Goal: Information Seeking & Learning: Learn about a topic

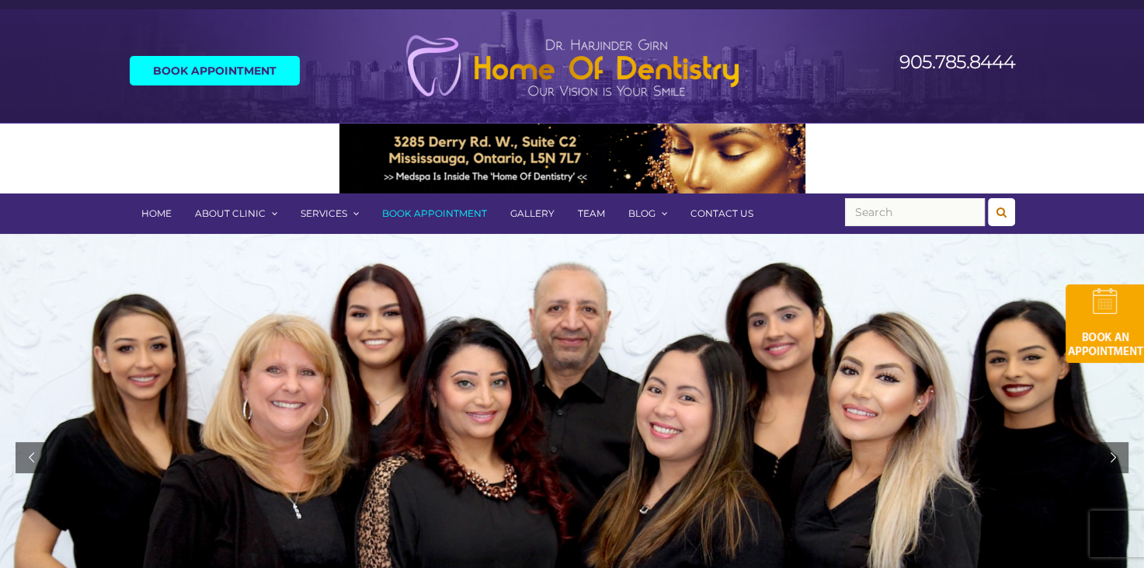
scroll to position [28, 0]
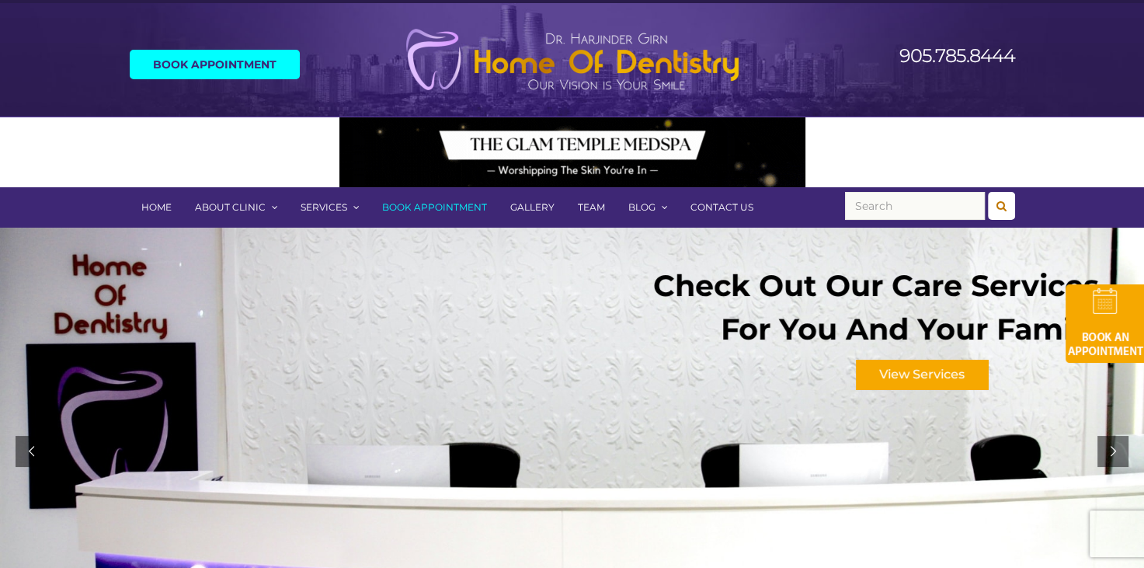
click at [541, 204] on link "Gallery" at bounding box center [533, 207] width 68 height 40
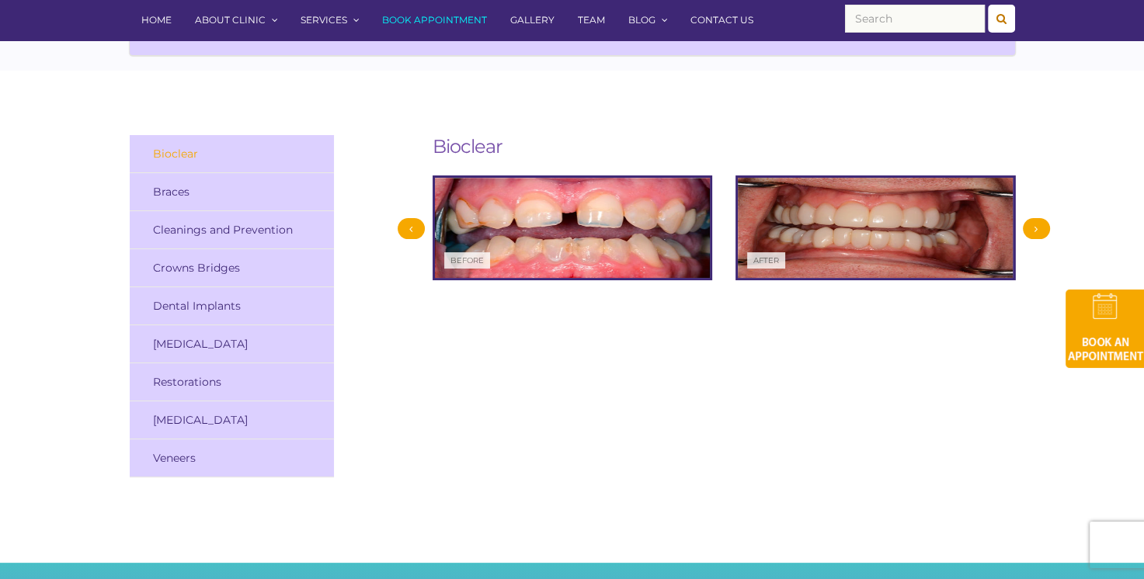
scroll to position [233, 0]
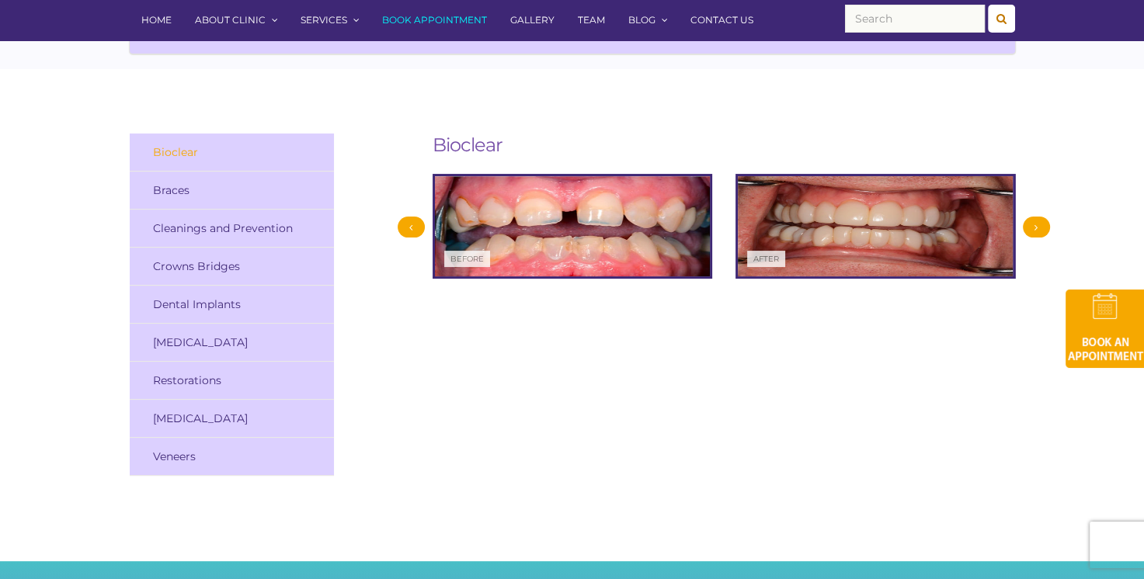
click at [1037, 221] on div at bounding box center [1036, 227] width 27 height 21
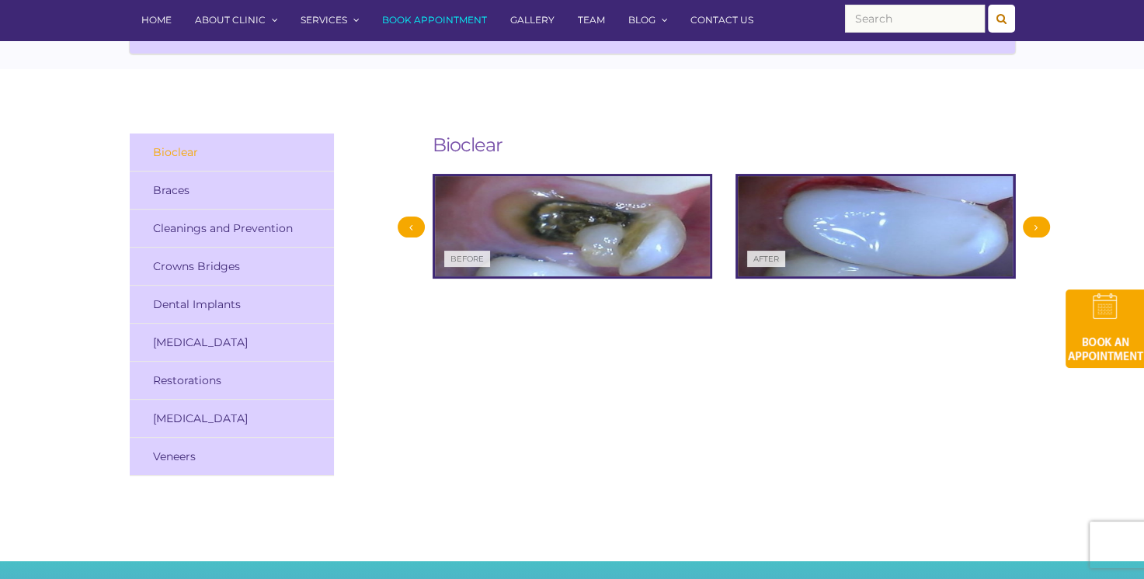
click at [1037, 221] on div at bounding box center [1036, 227] width 27 height 21
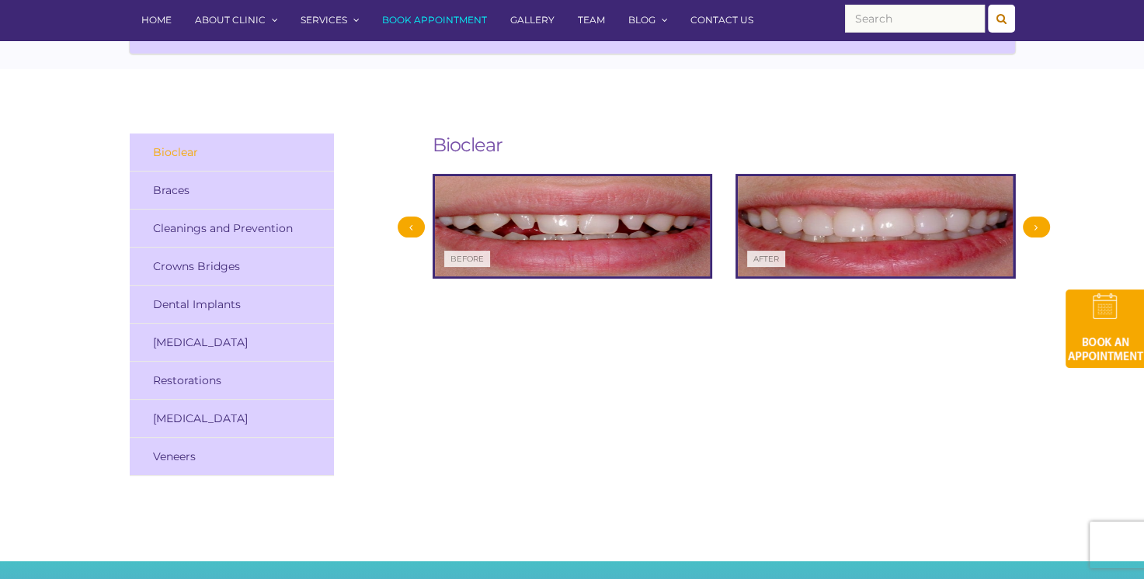
click at [1037, 221] on div at bounding box center [1036, 227] width 27 height 21
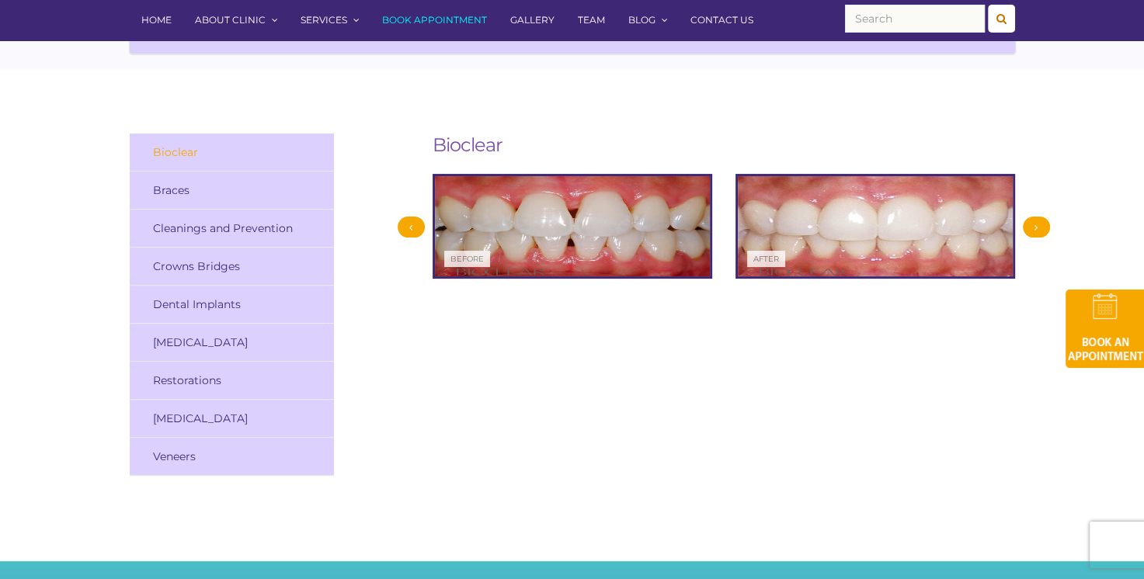
click at [1037, 221] on div at bounding box center [1036, 227] width 27 height 21
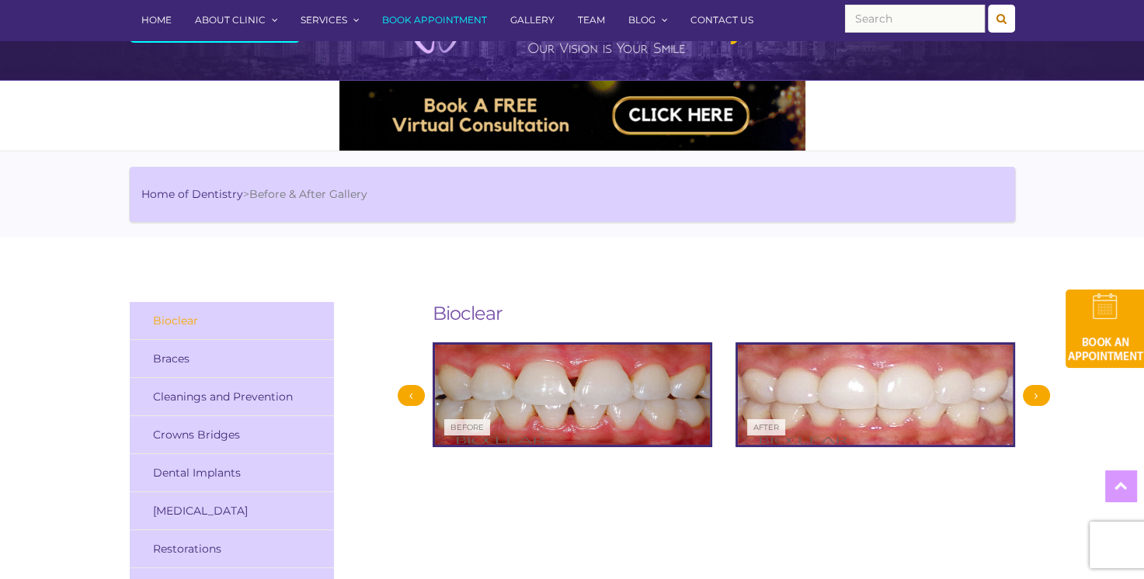
scroll to position [0, 0]
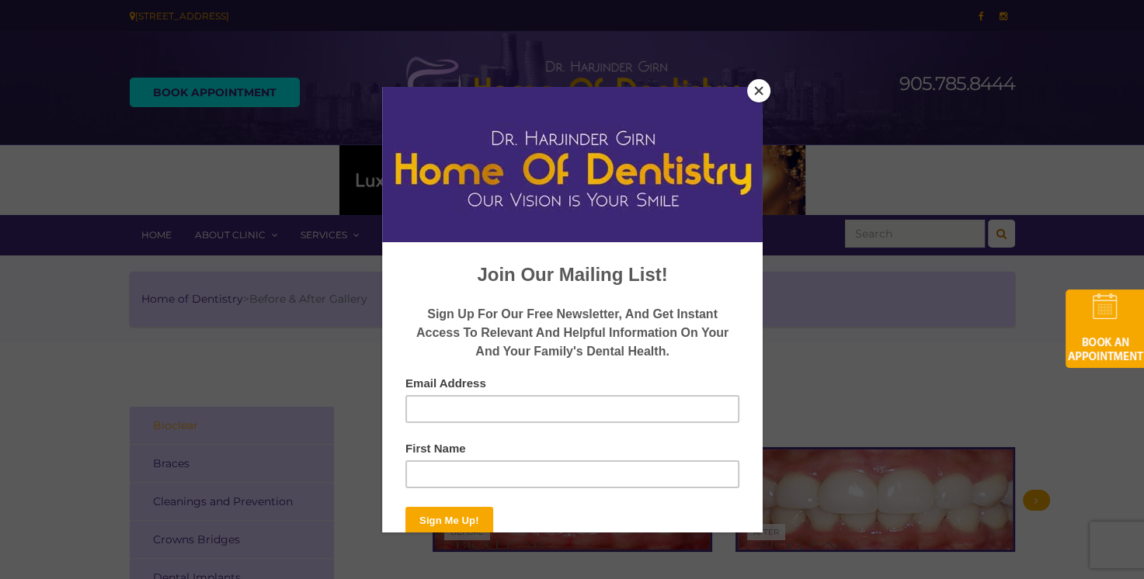
click at [763, 90] on button "Close" at bounding box center [758, 90] width 23 height 23
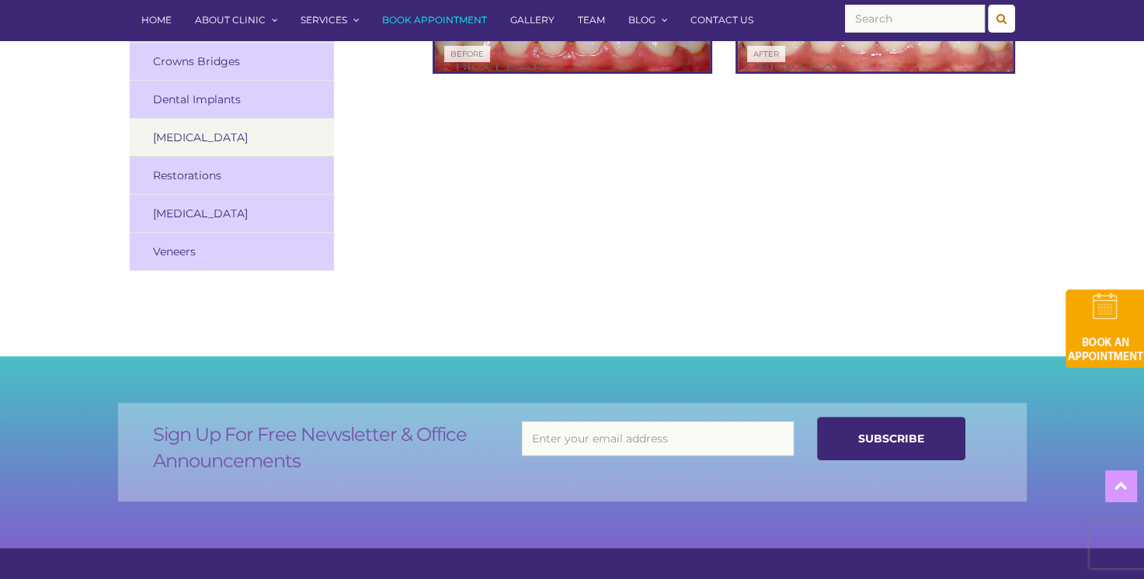
scroll to position [311, 0]
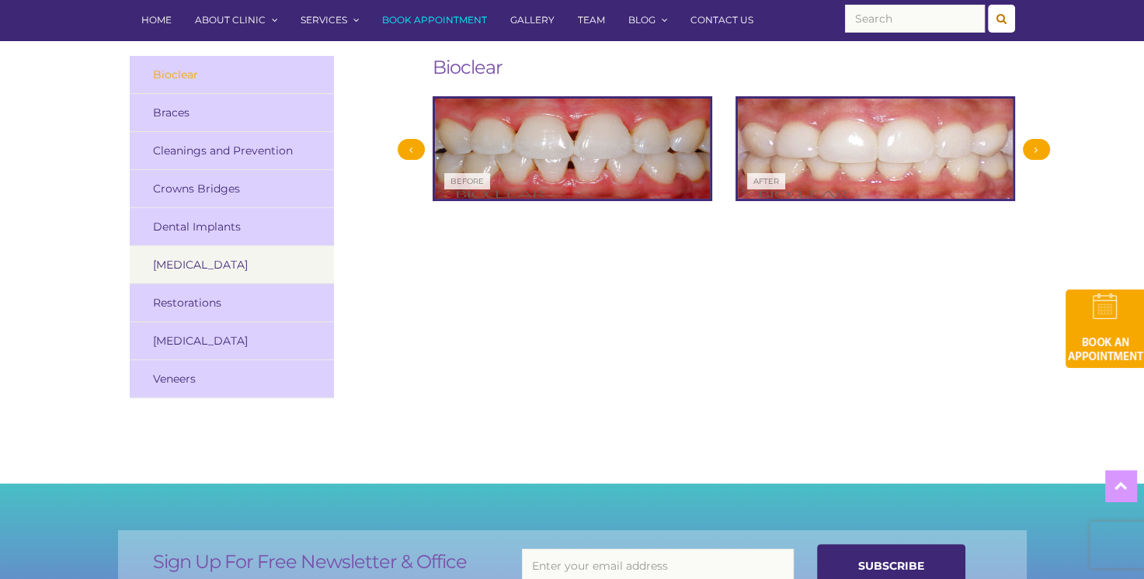
click at [196, 260] on link "[MEDICAL_DATA]" at bounding box center [232, 265] width 205 height 38
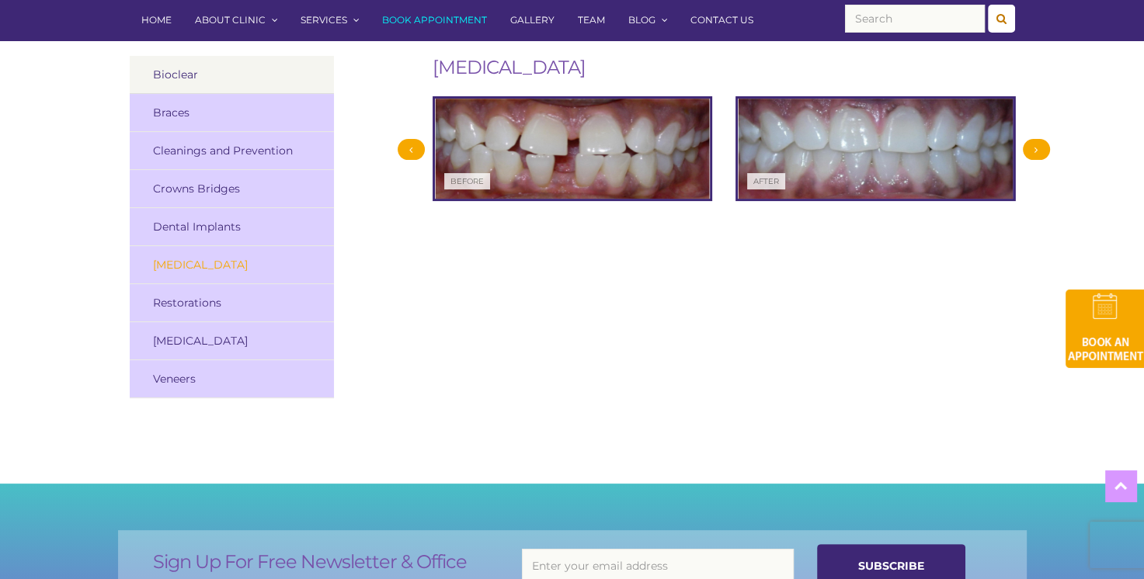
click at [176, 78] on link "Bioclear" at bounding box center [232, 75] width 205 height 38
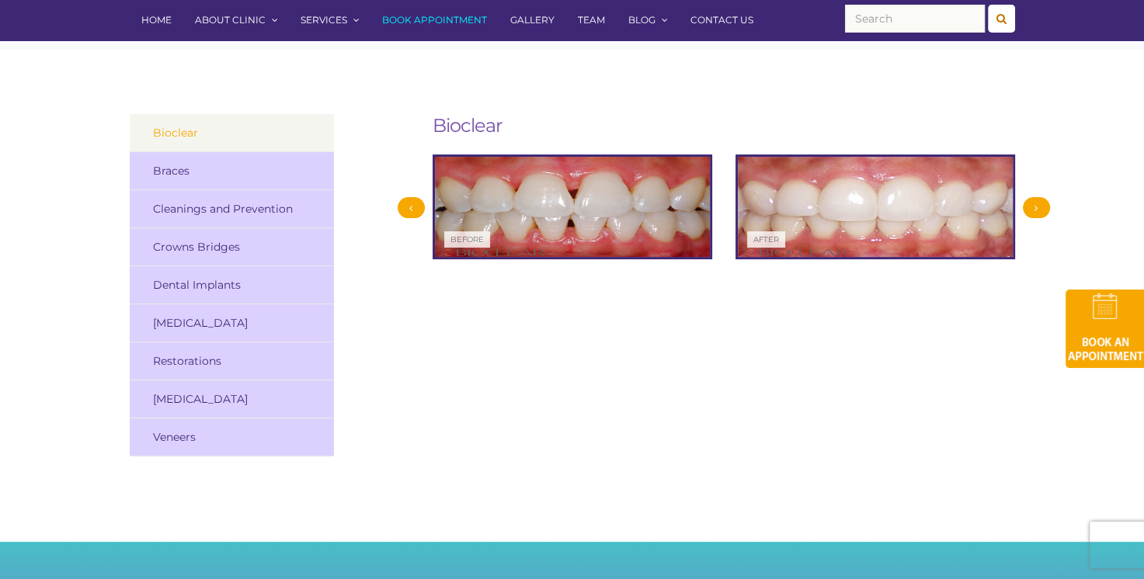
scroll to position [233, 0]
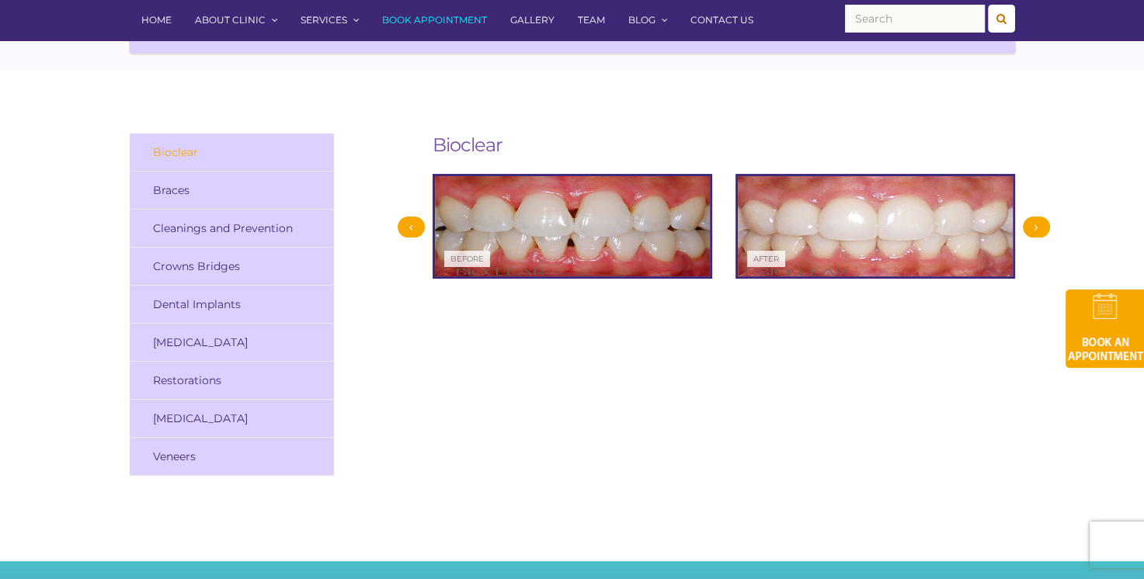
click at [1031, 226] on div at bounding box center [1036, 227] width 27 height 21
click at [1039, 224] on div at bounding box center [1036, 227] width 27 height 21
click at [411, 231] on div at bounding box center [411, 227] width 27 height 21
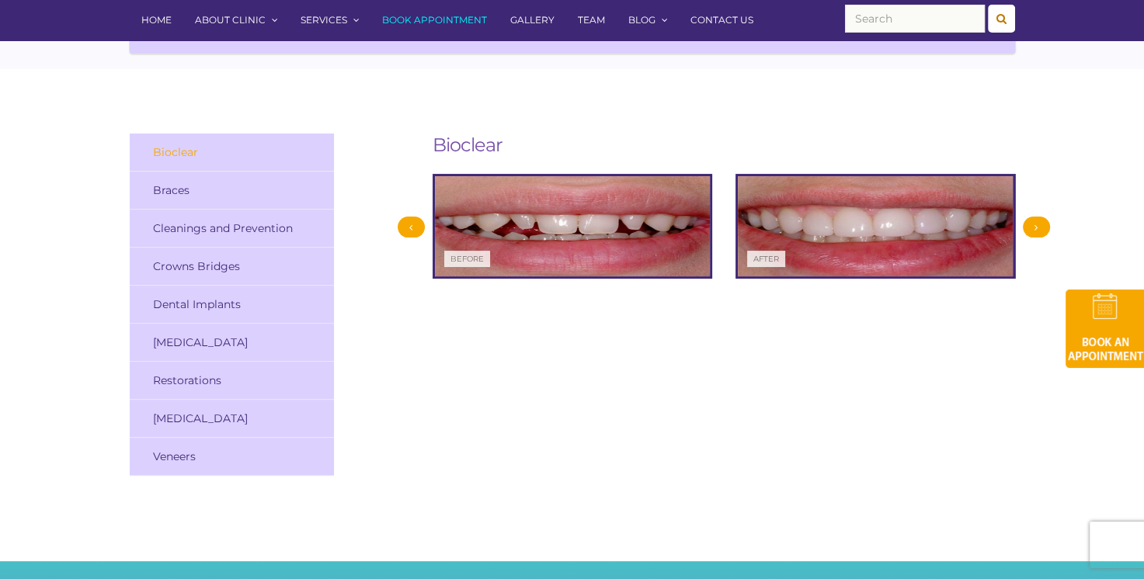
click at [408, 226] on div at bounding box center [411, 227] width 27 height 21
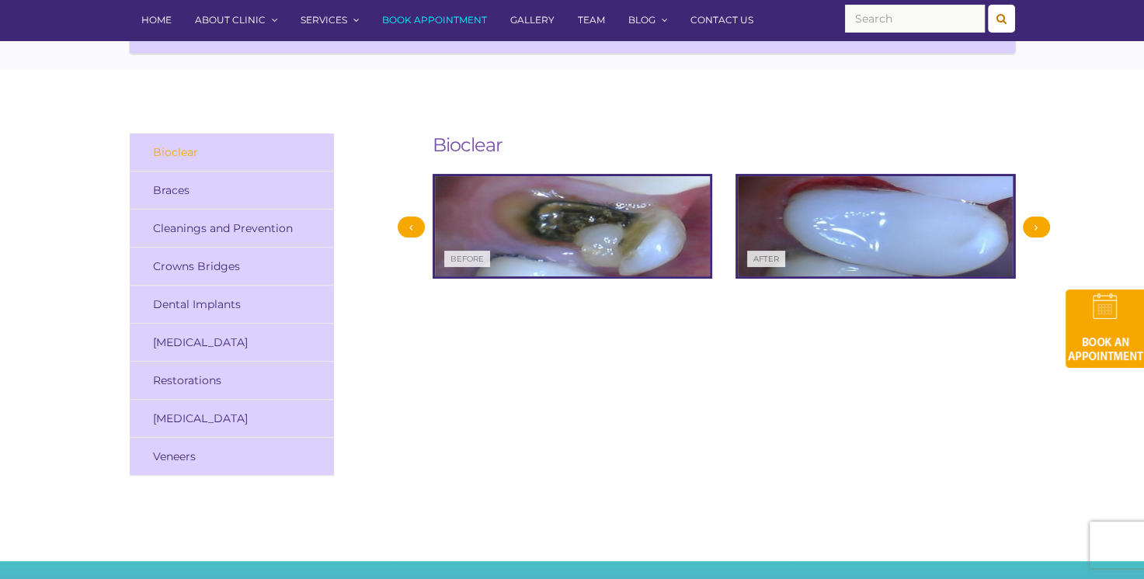
click at [407, 225] on div at bounding box center [411, 227] width 27 height 21
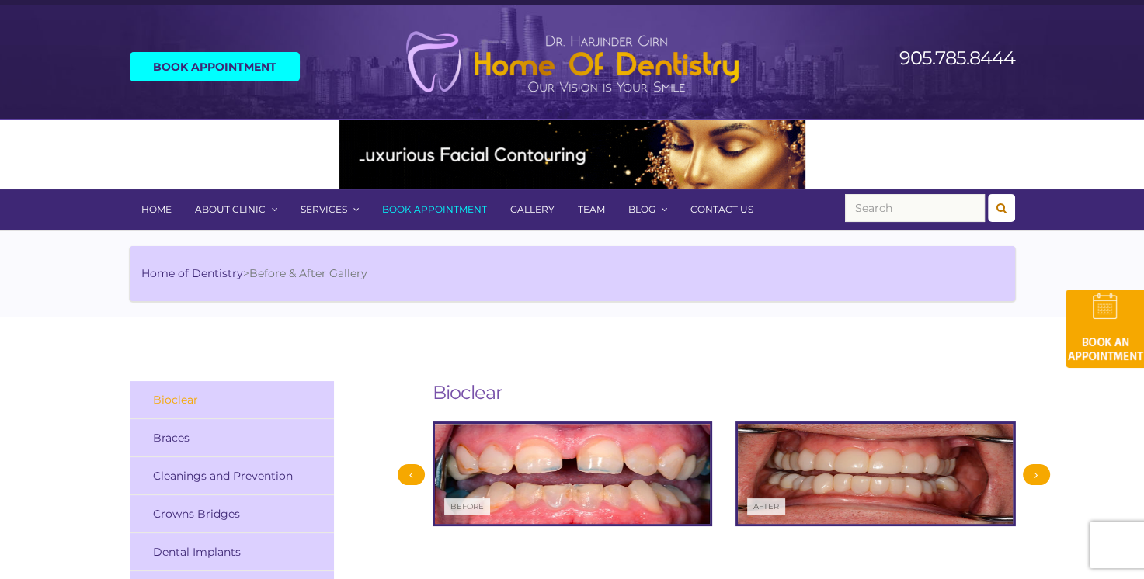
scroll to position [0, 0]
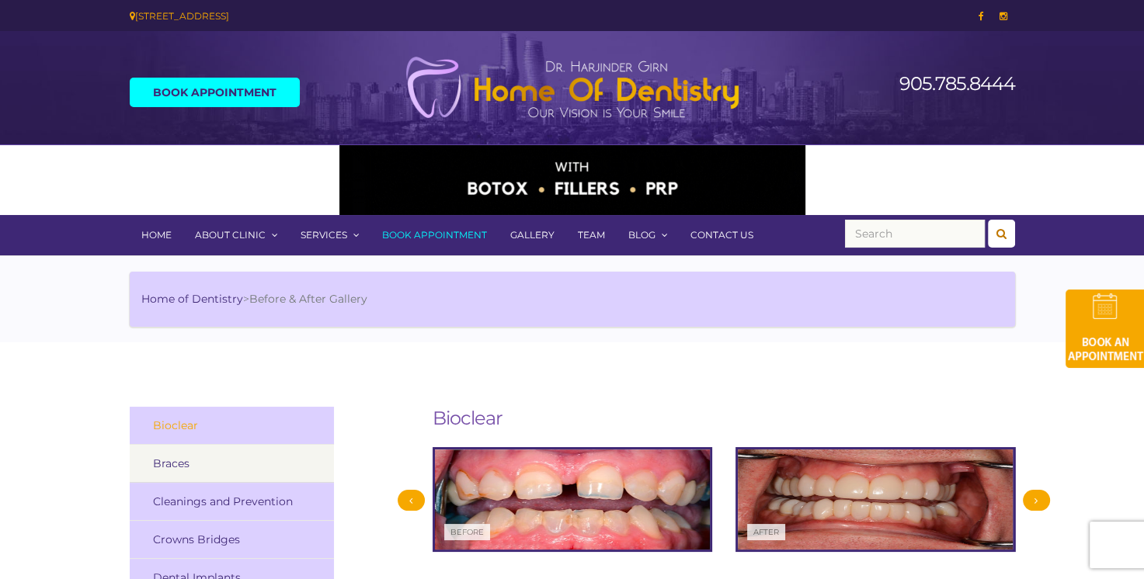
click at [168, 457] on link "Braces" at bounding box center [232, 464] width 205 height 38
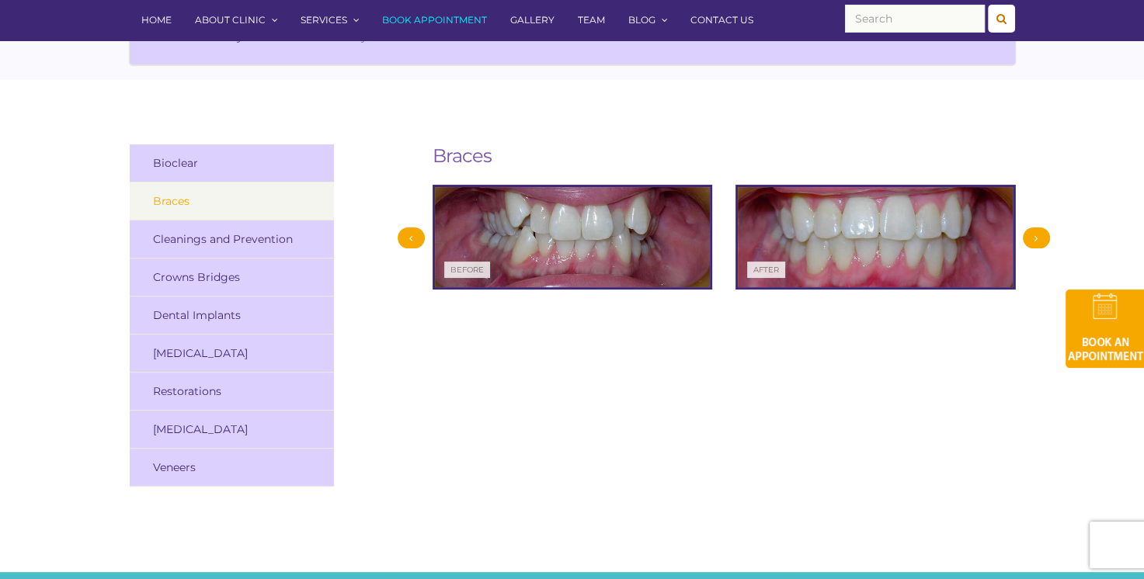
scroll to position [233, 0]
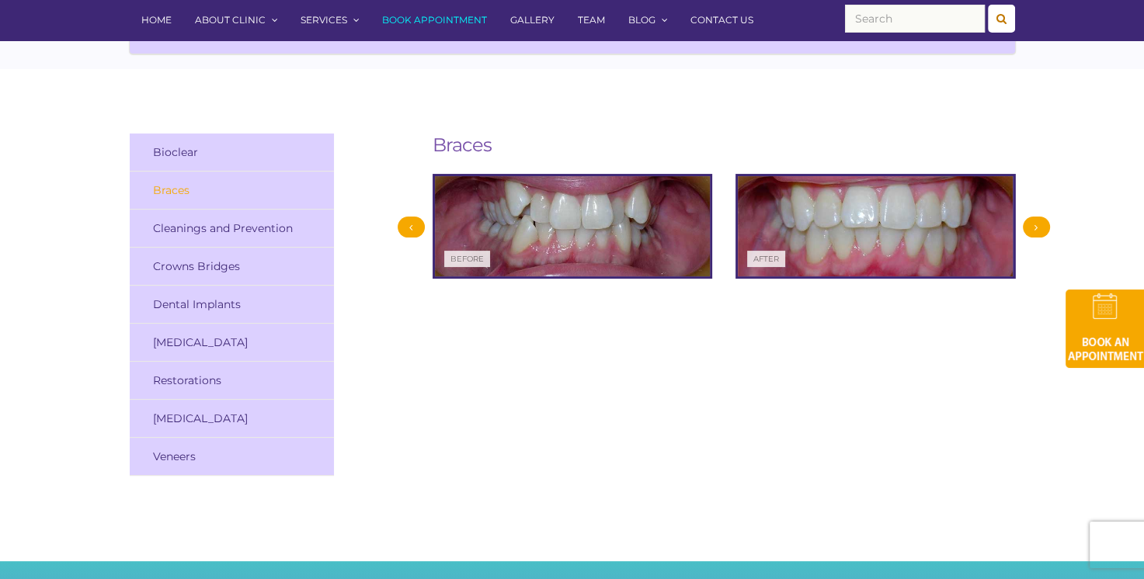
click at [1039, 221] on div at bounding box center [1036, 227] width 27 height 21
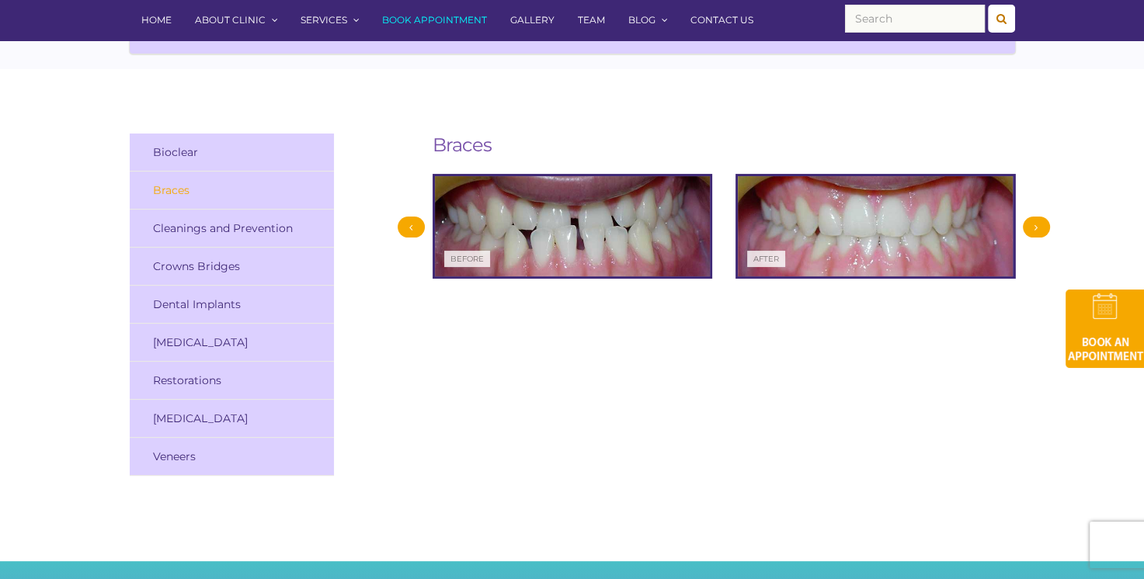
click at [405, 226] on div at bounding box center [411, 227] width 27 height 21
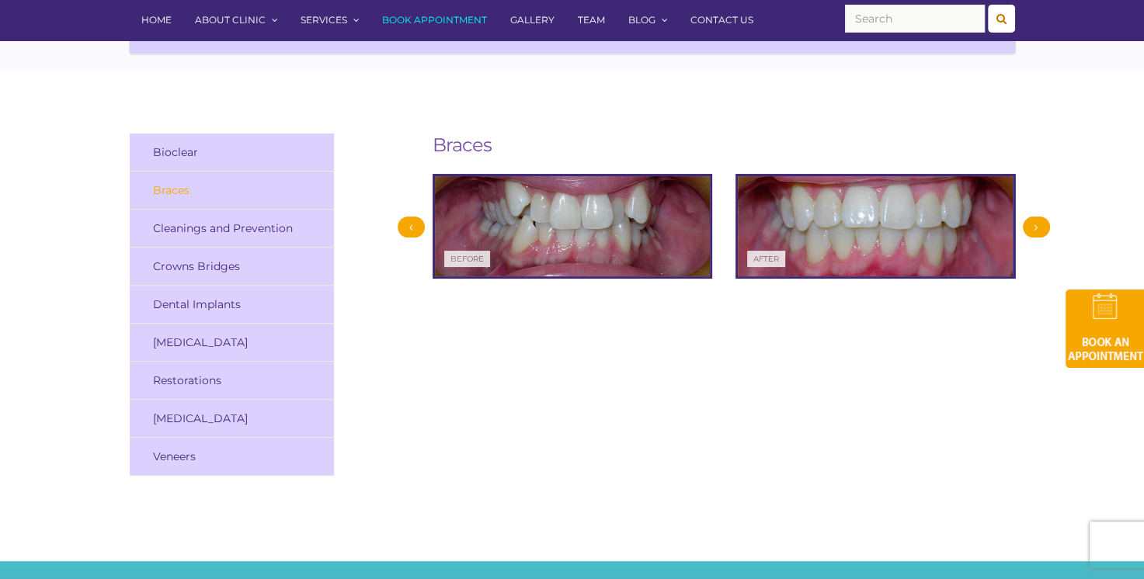
click at [1039, 224] on div at bounding box center [1036, 227] width 27 height 21
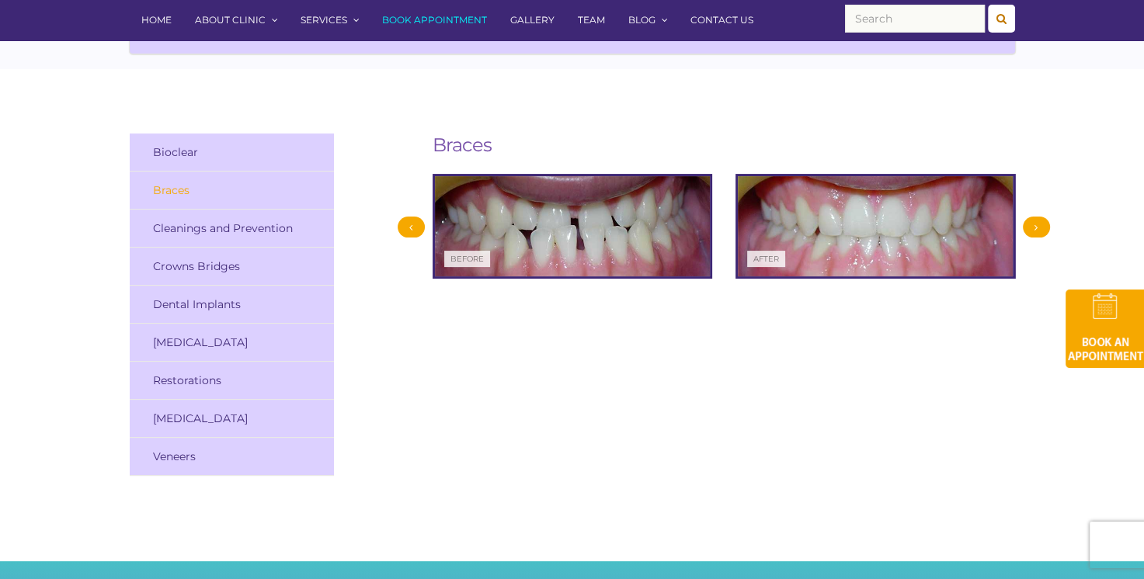
click at [1039, 224] on div at bounding box center [1036, 227] width 27 height 21
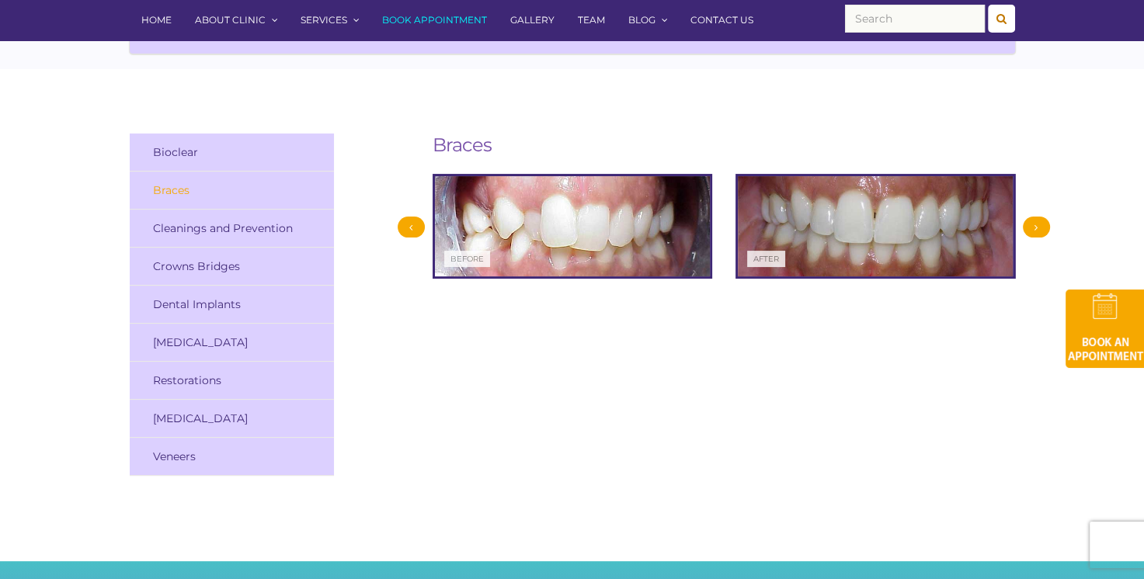
click at [1039, 224] on div at bounding box center [1036, 227] width 27 height 21
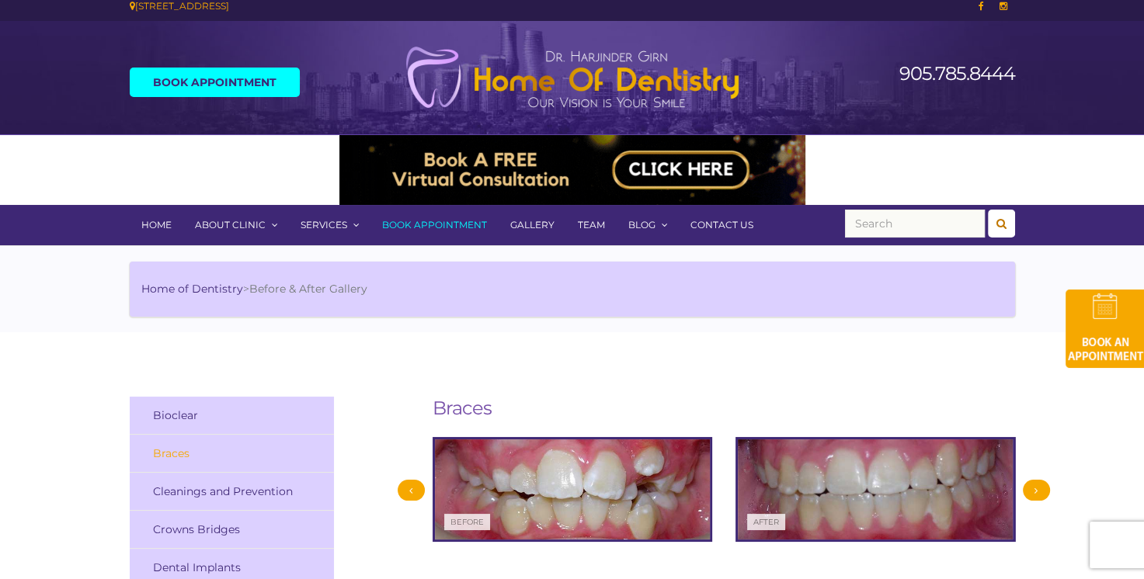
scroll to position [0, 0]
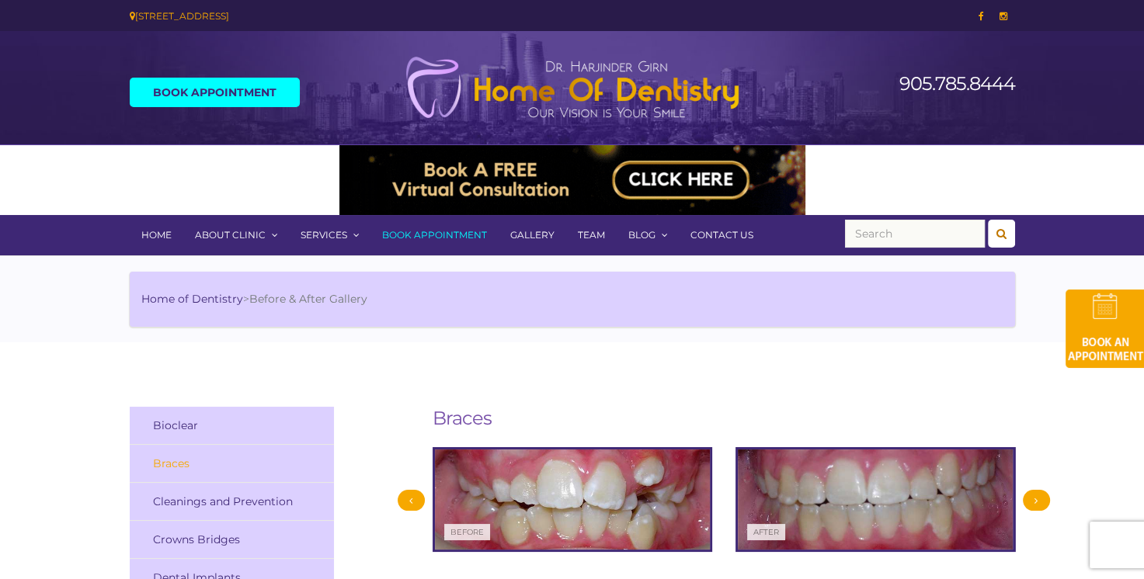
click at [595, 233] on link "Team" at bounding box center [591, 235] width 50 height 40
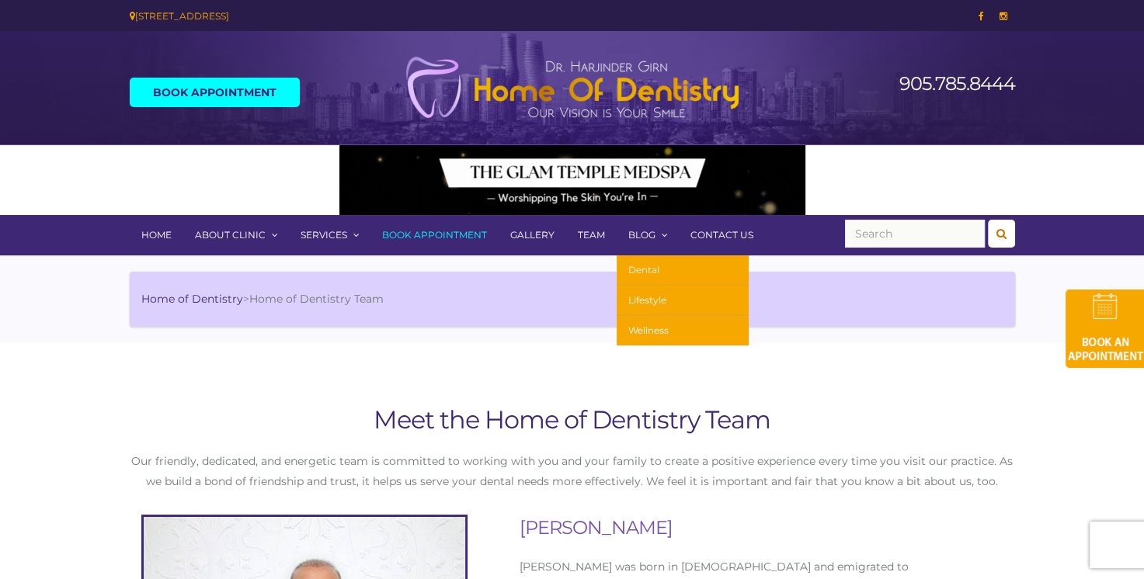
click at [642, 265] on link "Dental" at bounding box center [683, 271] width 132 height 30
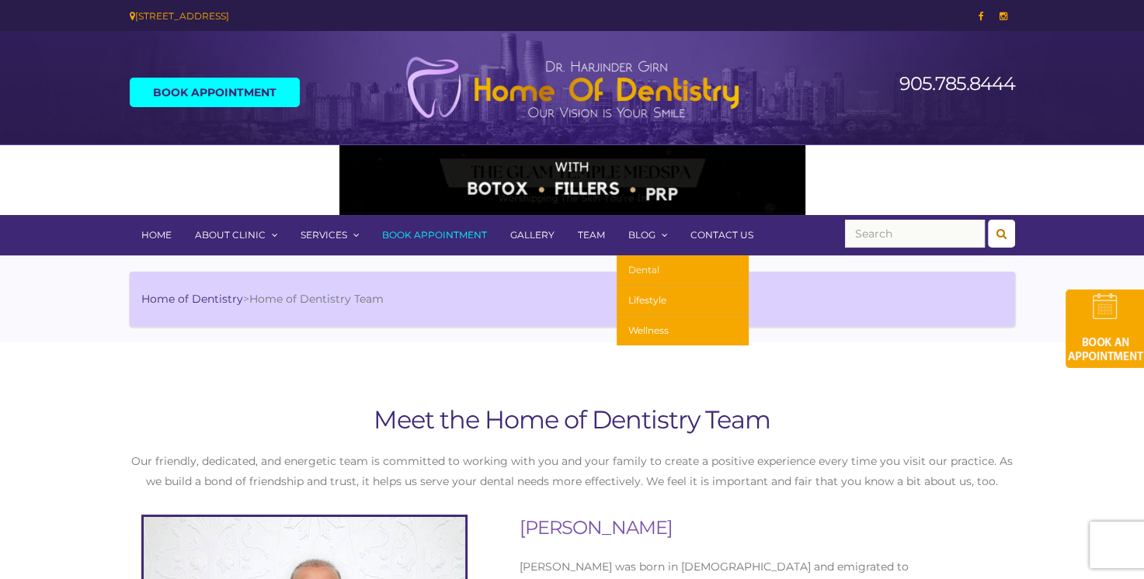
click at [628, 272] on link "Dental" at bounding box center [683, 271] width 132 height 30
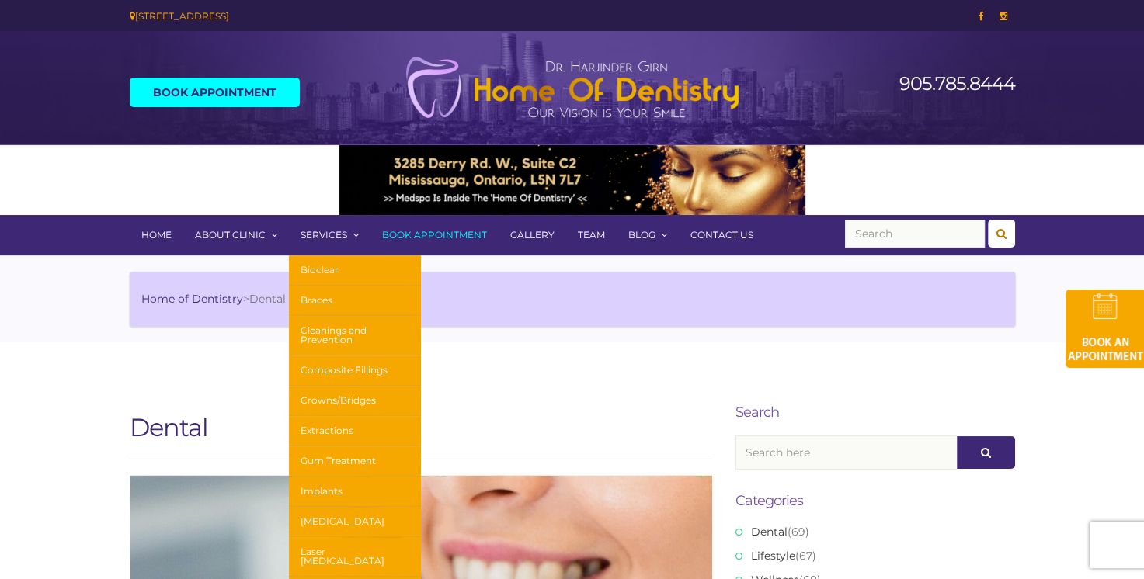
click at [328, 270] on link "Bioclear" at bounding box center [355, 271] width 132 height 30
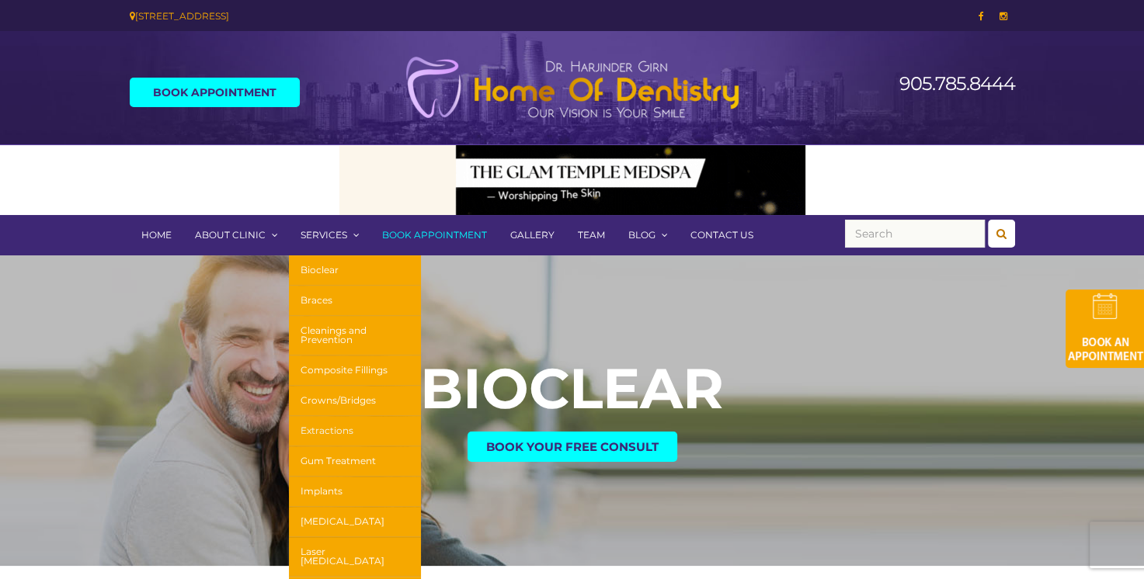
scroll to position [155, 0]
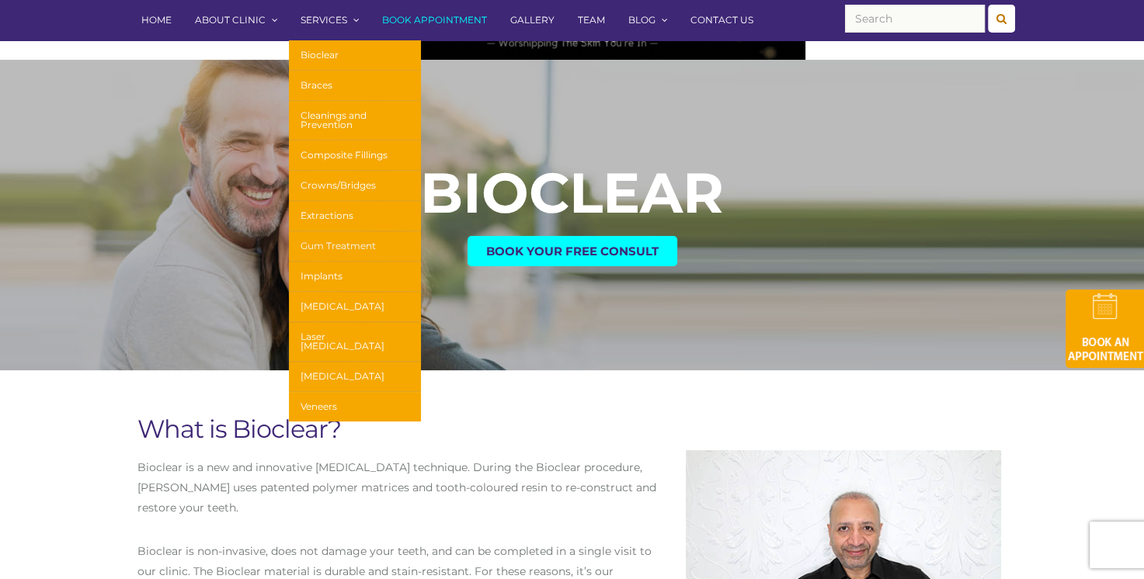
click at [339, 243] on link "Gum Treatment" at bounding box center [355, 246] width 132 height 30
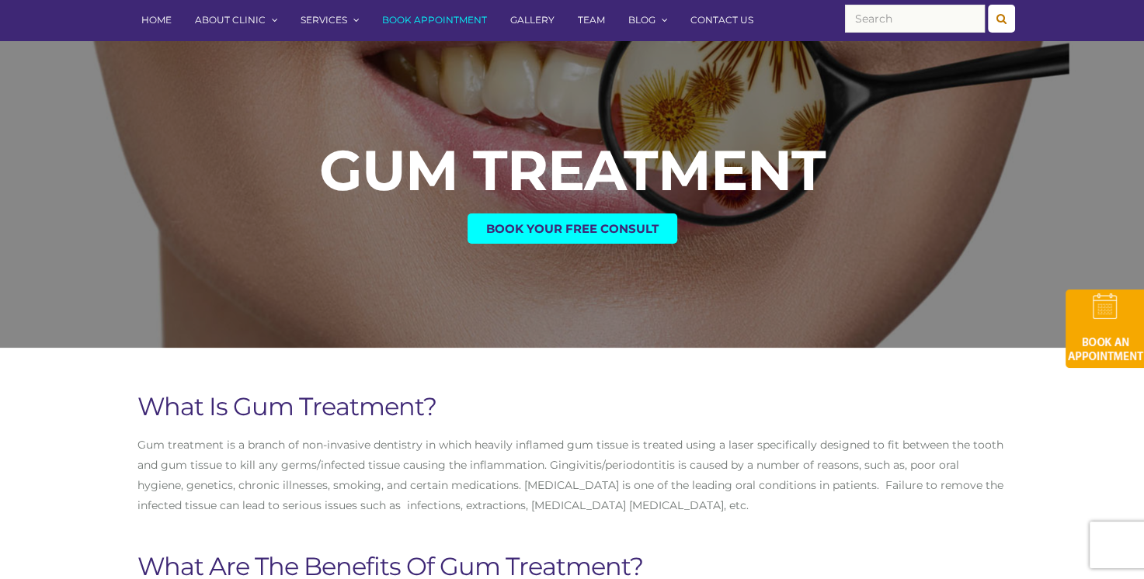
scroll to position [155, 0]
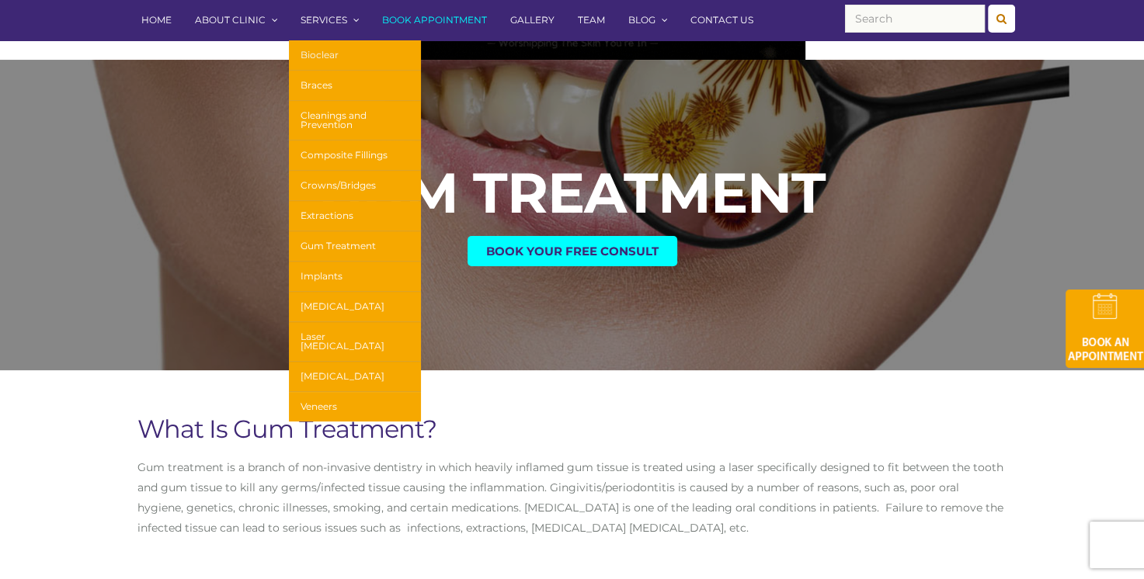
click at [339, 50] on link "Bioclear" at bounding box center [355, 55] width 132 height 30
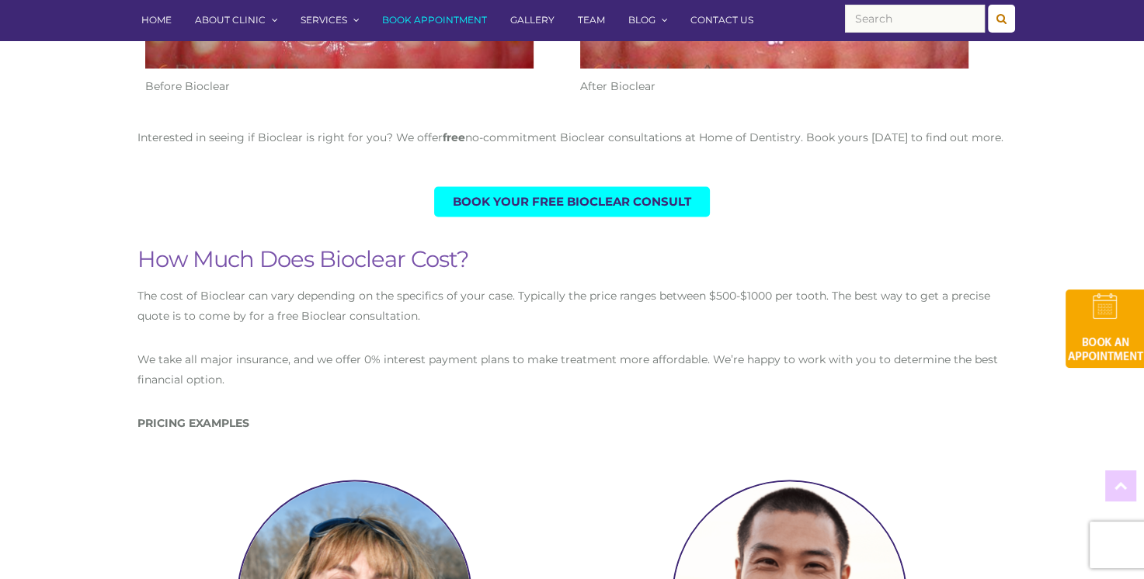
scroll to position [2175, 0]
